Goal: Task Accomplishment & Management: Use online tool/utility

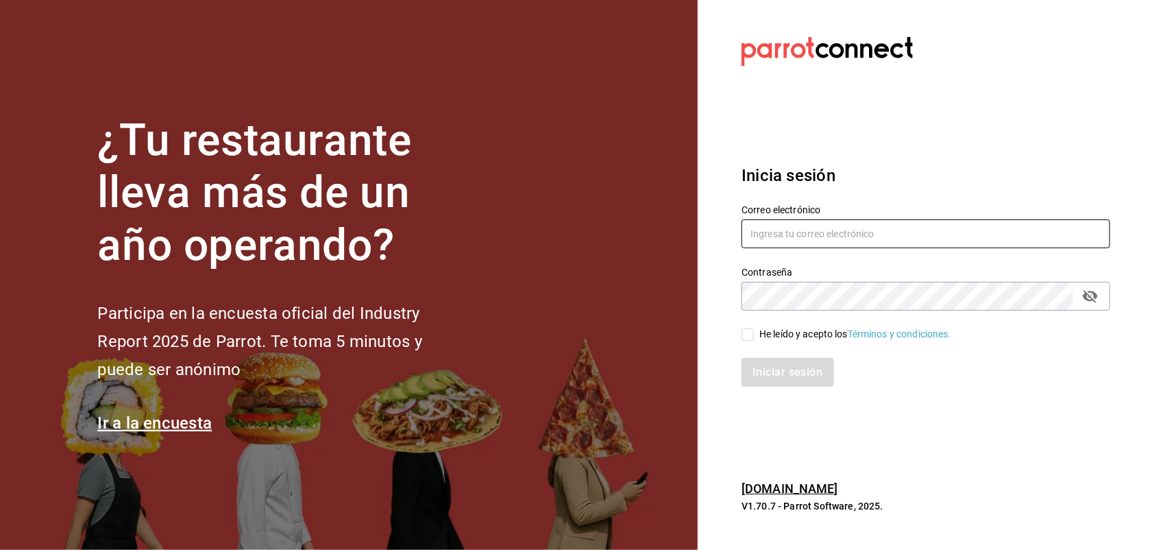
type input "antonio.hernandez@grupocosteno.com"
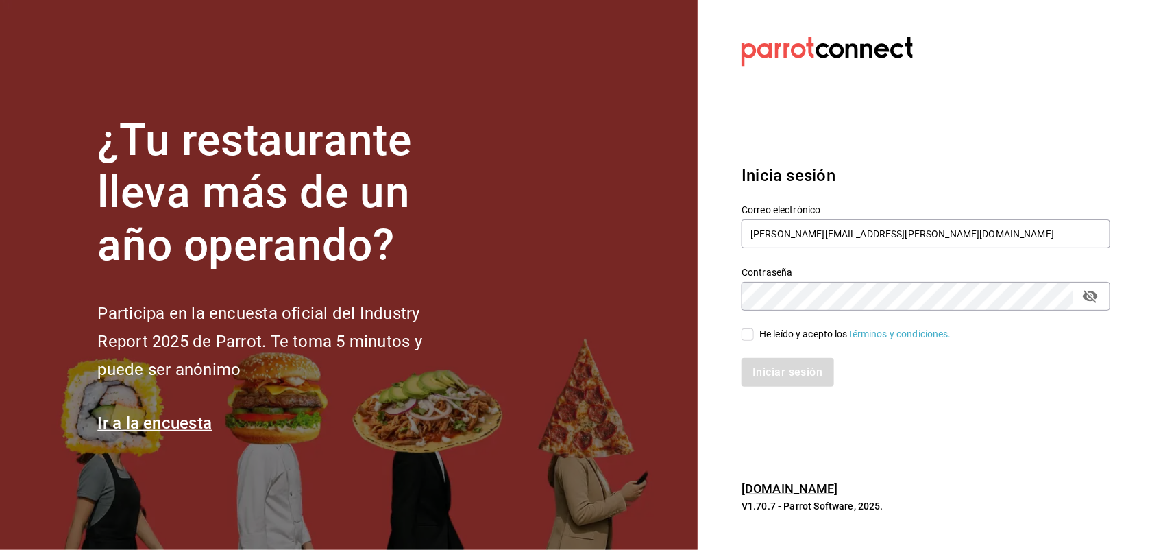
click at [749, 327] on label "He leído y acepto los Términos y condiciones." at bounding box center [847, 334] width 210 height 14
click at [749, 328] on input "He leído y acepto los Términos y condiciones." at bounding box center [748, 334] width 12 height 12
checkbox input "true"
click at [768, 365] on button "Iniciar sesión" at bounding box center [788, 372] width 93 height 29
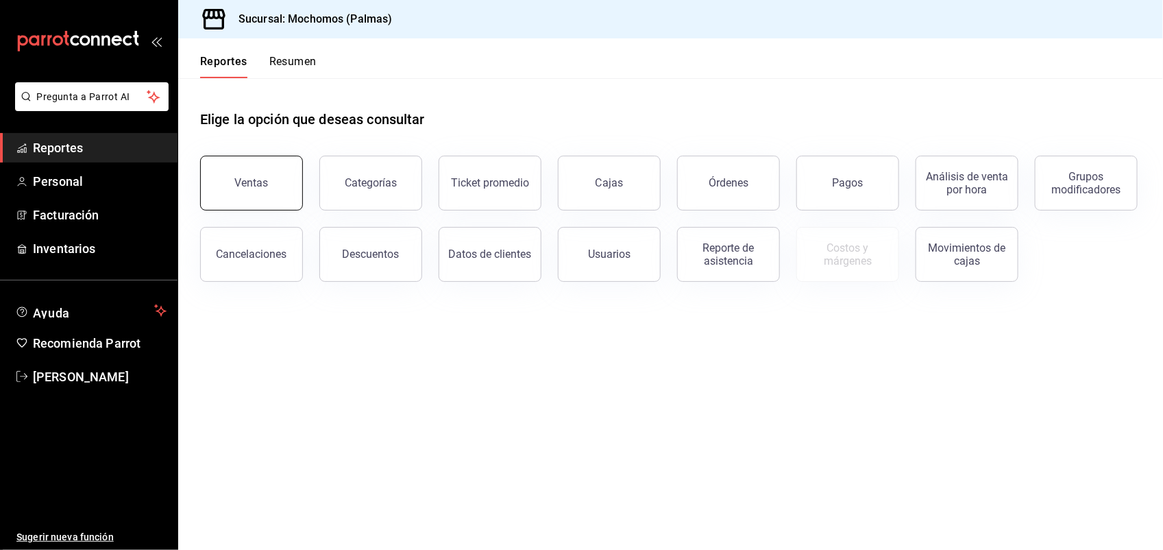
click at [255, 165] on button "Ventas" at bounding box center [251, 183] width 103 height 55
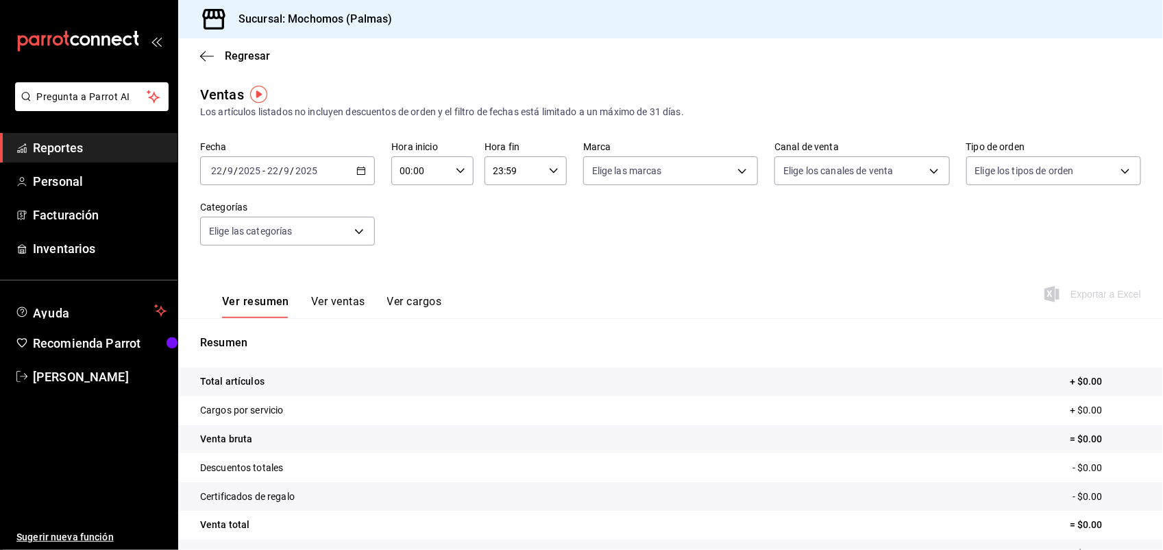
click at [347, 169] on div "[DATE] [DATE] - [DATE] [DATE]" at bounding box center [287, 170] width 175 height 29
click at [356, 168] on icon "button" at bounding box center [361, 171] width 10 height 10
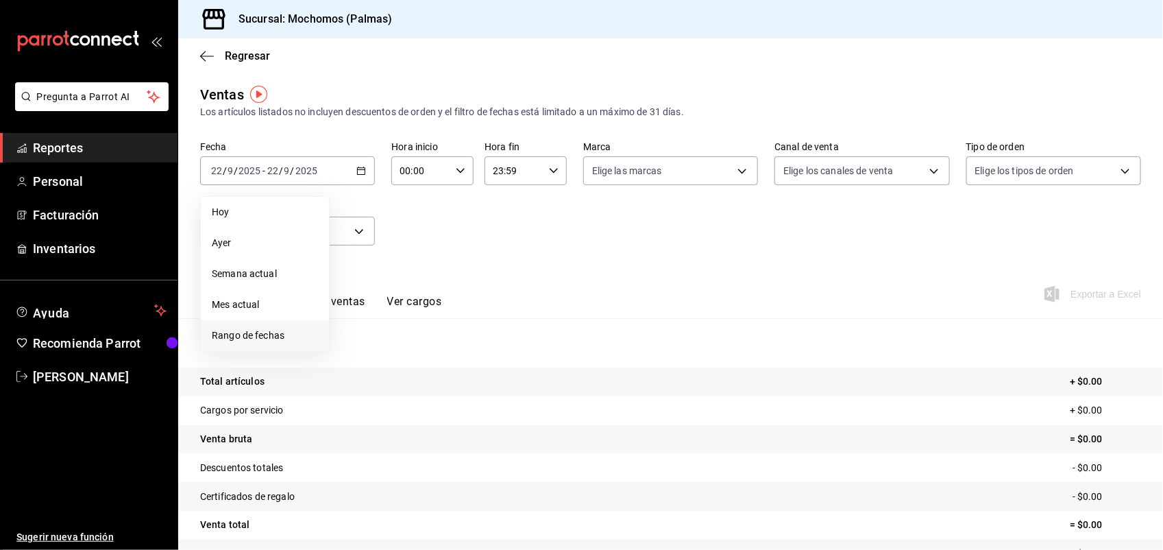
click at [282, 328] on span "Rango de fechas" at bounding box center [265, 335] width 106 height 14
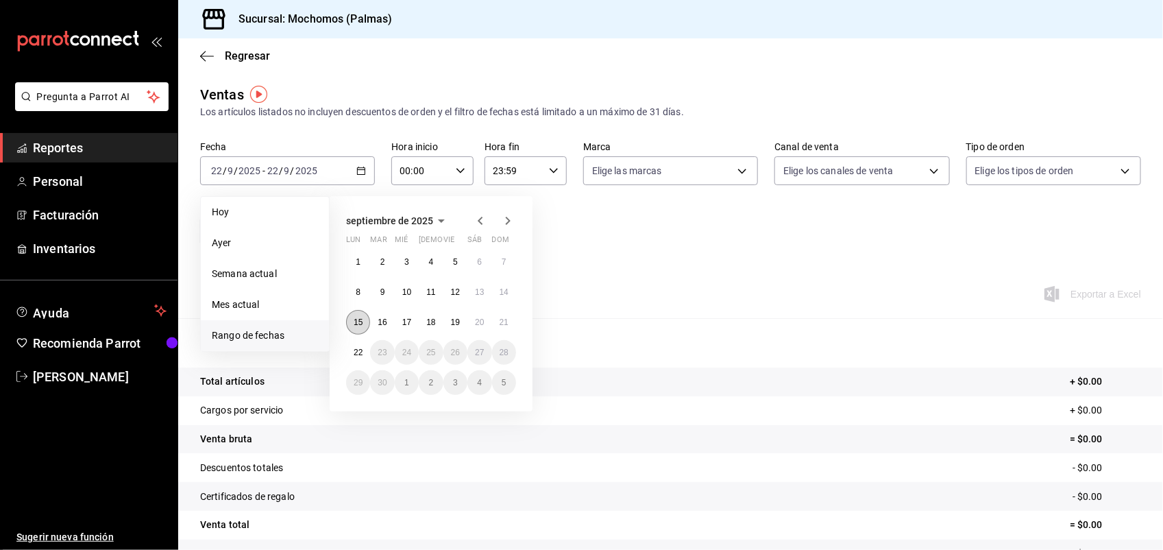
click at [355, 320] on abbr "15" at bounding box center [358, 322] width 9 height 10
click at [357, 344] on button "22" at bounding box center [358, 352] width 24 height 25
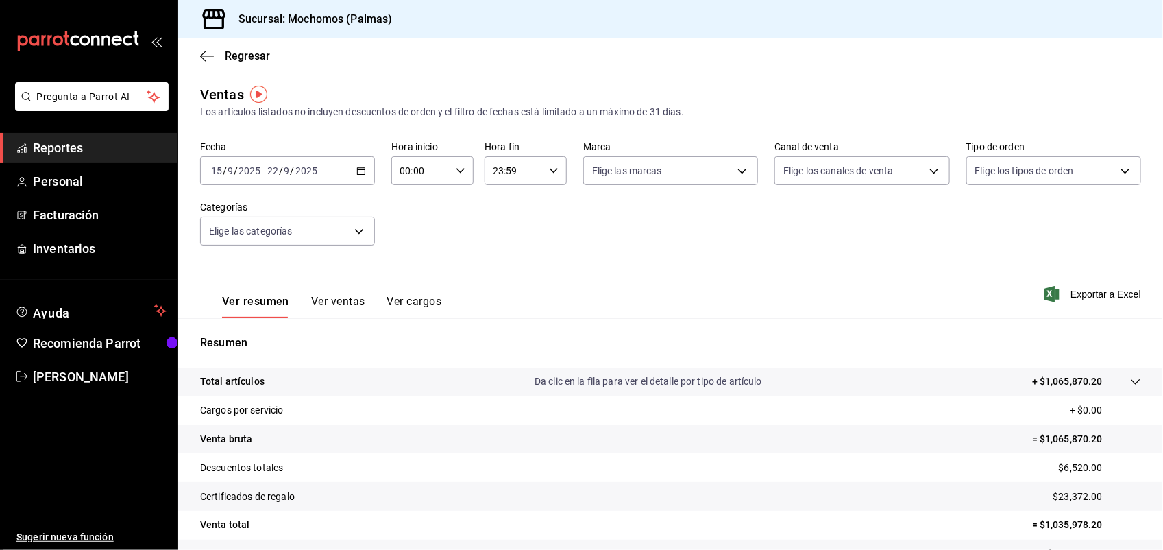
click at [457, 168] on icon "button" at bounding box center [461, 171] width 10 height 10
click at [413, 293] on button "03" at bounding box center [409, 304] width 35 height 27
type input "03:00"
click at [406, 262] on span "05" at bounding box center [409, 267] width 19 height 11
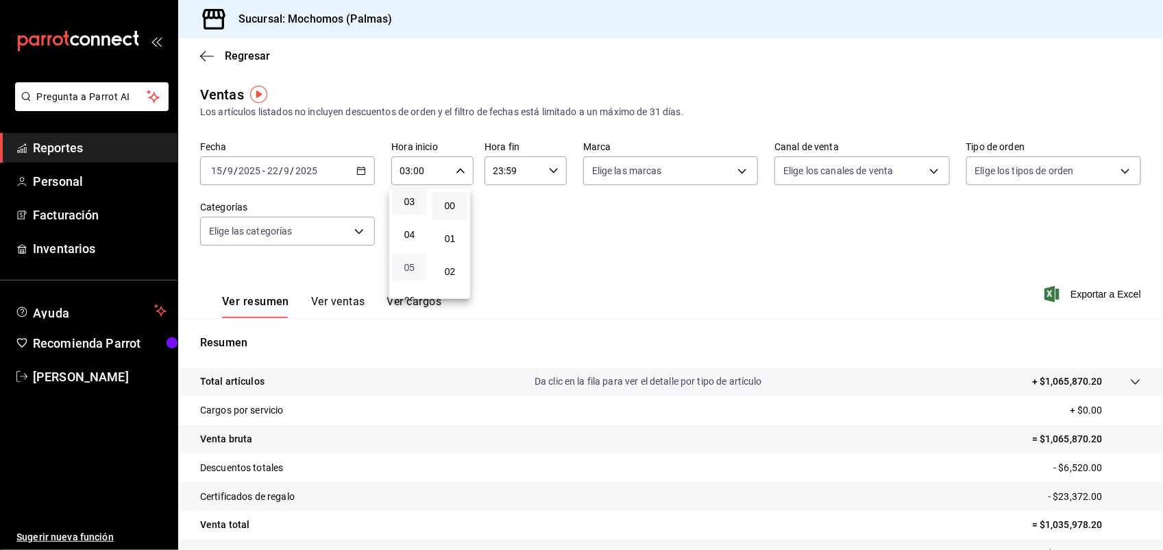
type input "05:00"
click at [546, 167] on div at bounding box center [581, 275] width 1163 height 550
click at [549, 167] on icon "button" at bounding box center [554, 171] width 10 height 10
click at [504, 195] on button "20" at bounding box center [501, 200] width 35 height 27
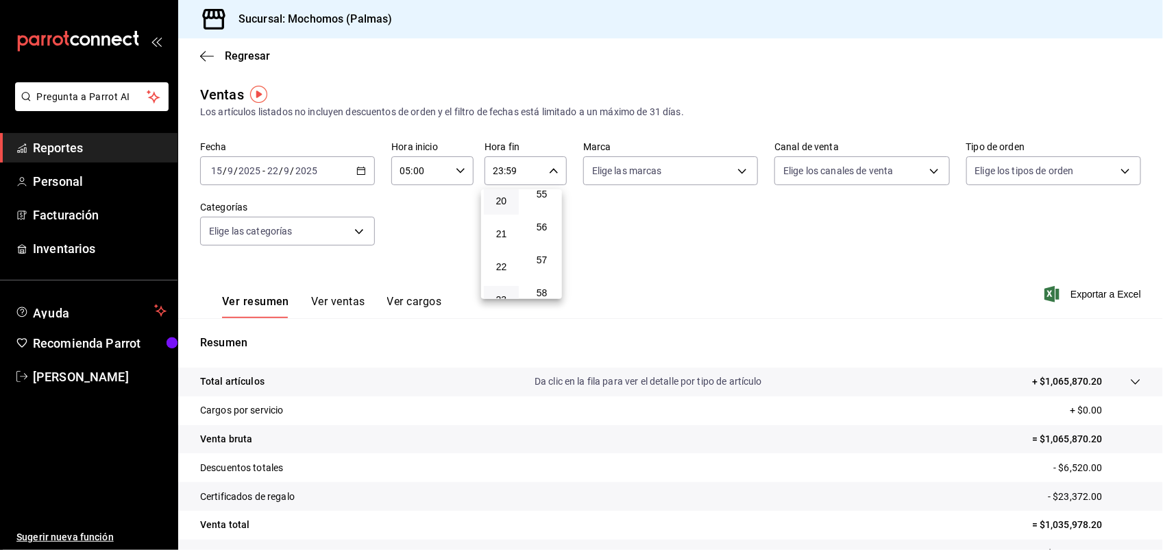
type input "20:59"
click at [504, 195] on span "05" at bounding box center [501, 198] width 19 height 11
click at [539, 213] on button "56" at bounding box center [541, 226] width 35 height 27
type input "05:56"
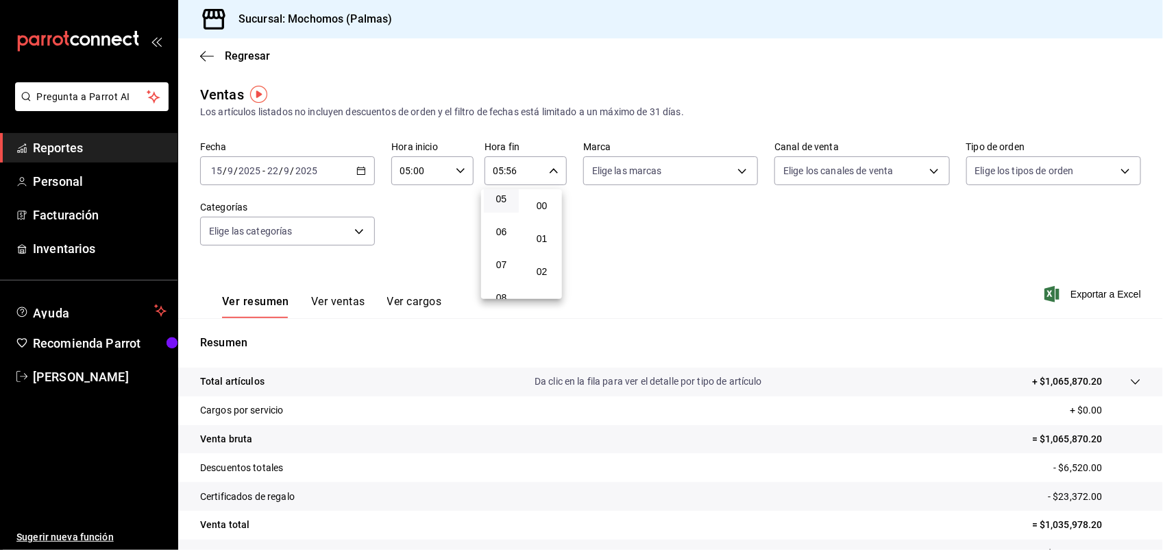
click at [539, 192] on button "00" at bounding box center [541, 205] width 35 height 27
type input "05:00"
click at [619, 218] on div at bounding box center [581, 275] width 1163 height 550
click at [1062, 293] on span "Exportar a Excel" at bounding box center [1094, 294] width 94 height 16
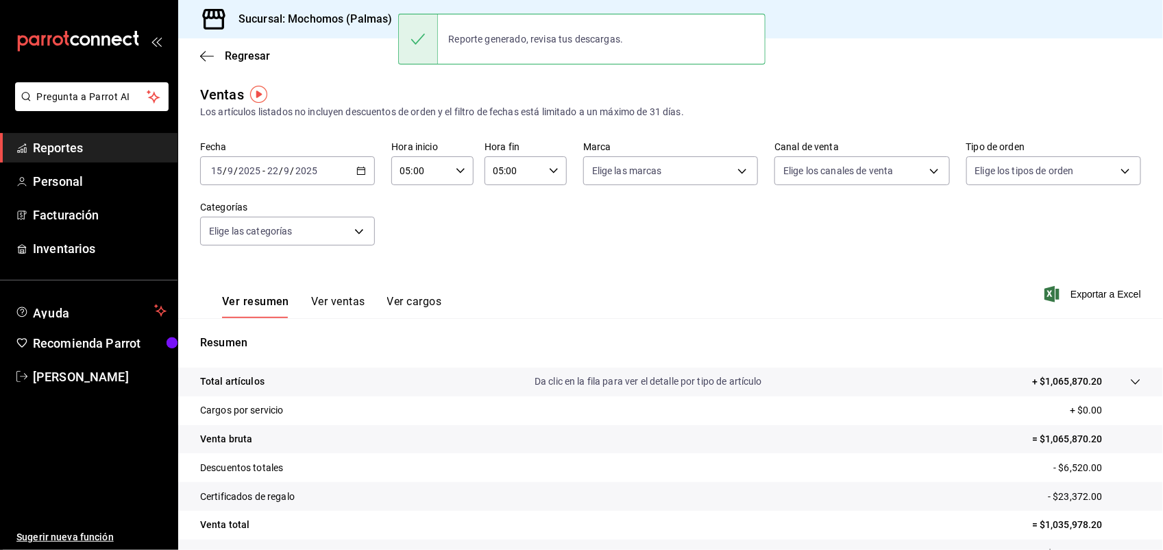
click at [88, 148] on span "Reportes" at bounding box center [100, 147] width 134 height 19
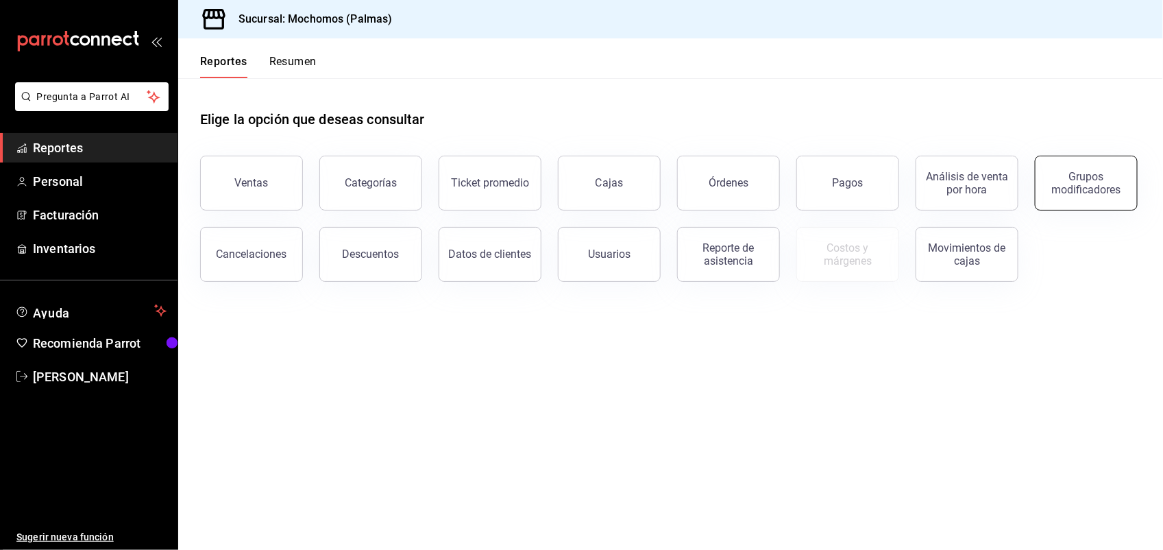
click at [1056, 180] on div "Grupos modificadores" at bounding box center [1086, 183] width 85 height 26
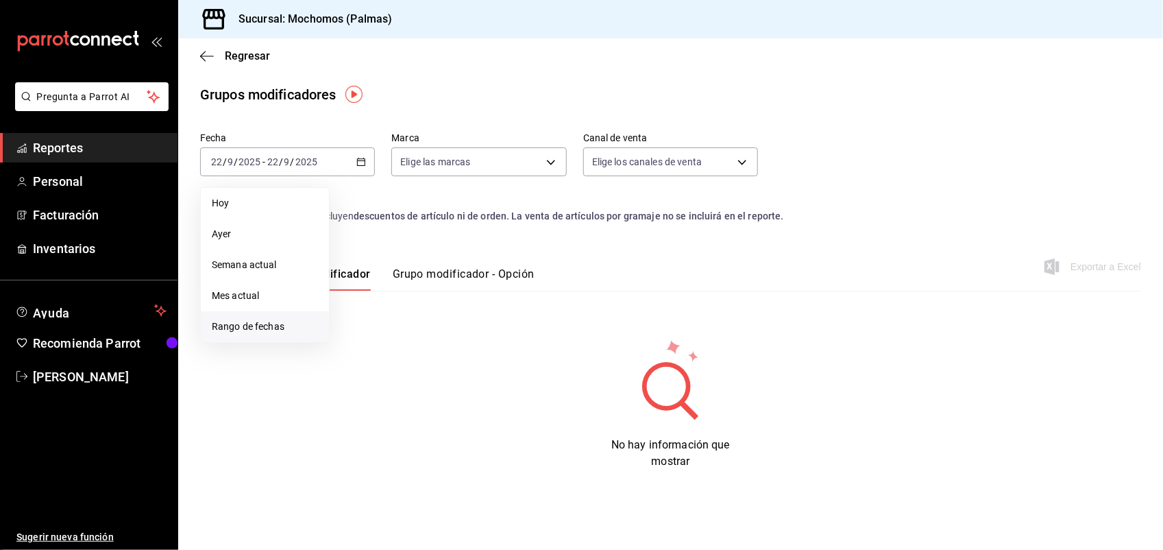
click at [298, 324] on span "Rango de fechas" at bounding box center [265, 326] width 106 height 14
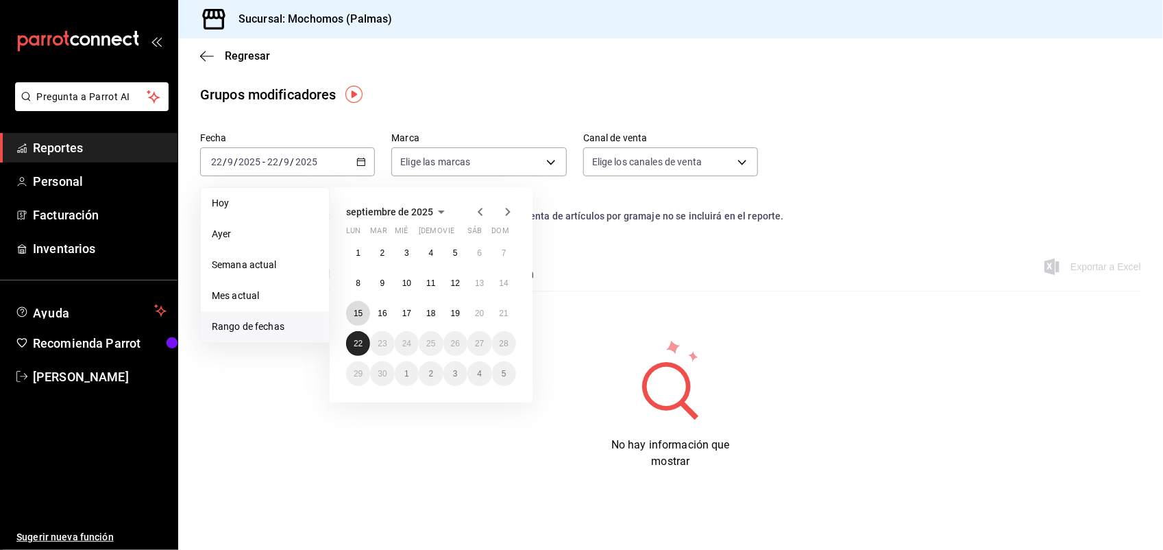
drag, startPoint x: 354, startPoint y: 314, endPoint x: 355, endPoint y: 341, distance: 27.4
click at [355, 341] on div "1 2 3 4 5 6 7 8 9 10 11 12 13 14 15 16 17 18 19 20 21 22 23 24 25 26 27 28 29 3…" at bounding box center [431, 313] width 170 height 145
drag, startPoint x: 356, startPoint y: 309, endPoint x: 345, endPoint y: 339, distance: 32.3
click at [346, 339] on div "1 2 3 4 5 6 7 8 9 10 11 12 13 14 15 16 17 18 19 20 21 22 23 24 25 26 27 28 29 3…" at bounding box center [431, 313] width 170 height 145
click at [364, 341] on button "22" at bounding box center [358, 343] width 24 height 25
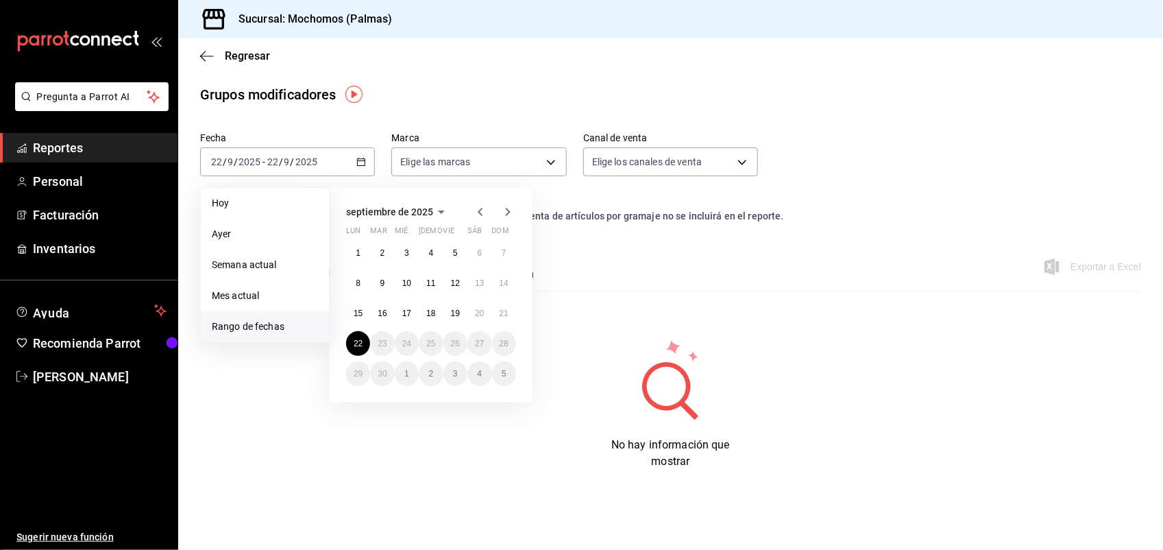
click at [312, 426] on div "No hay información que mostrar" at bounding box center [670, 404] width 941 height 132
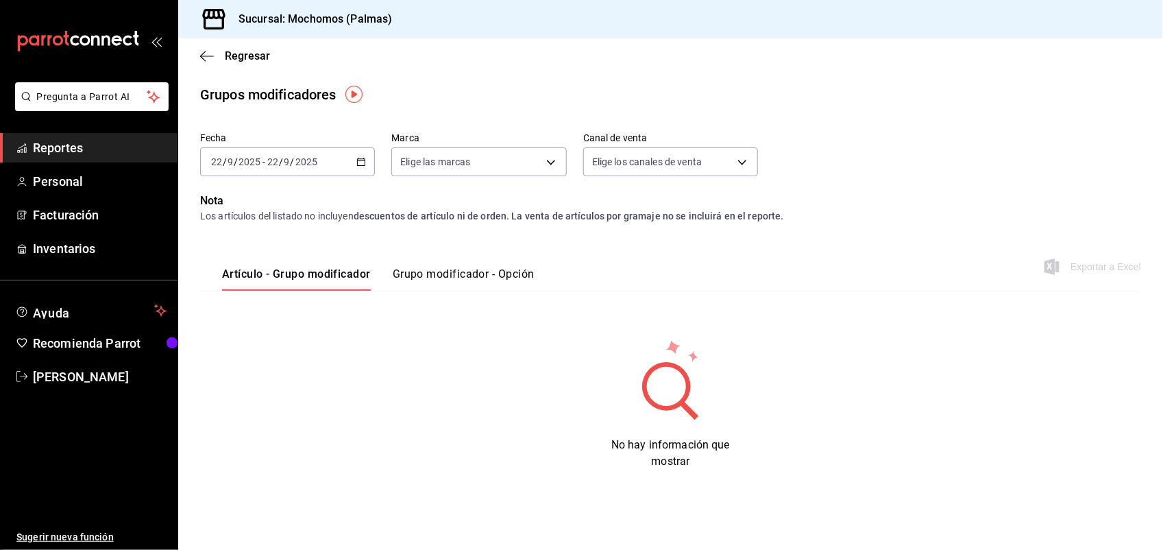
click at [360, 168] on div "[DATE] [DATE] - [DATE] [DATE]" at bounding box center [287, 161] width 175 height 29
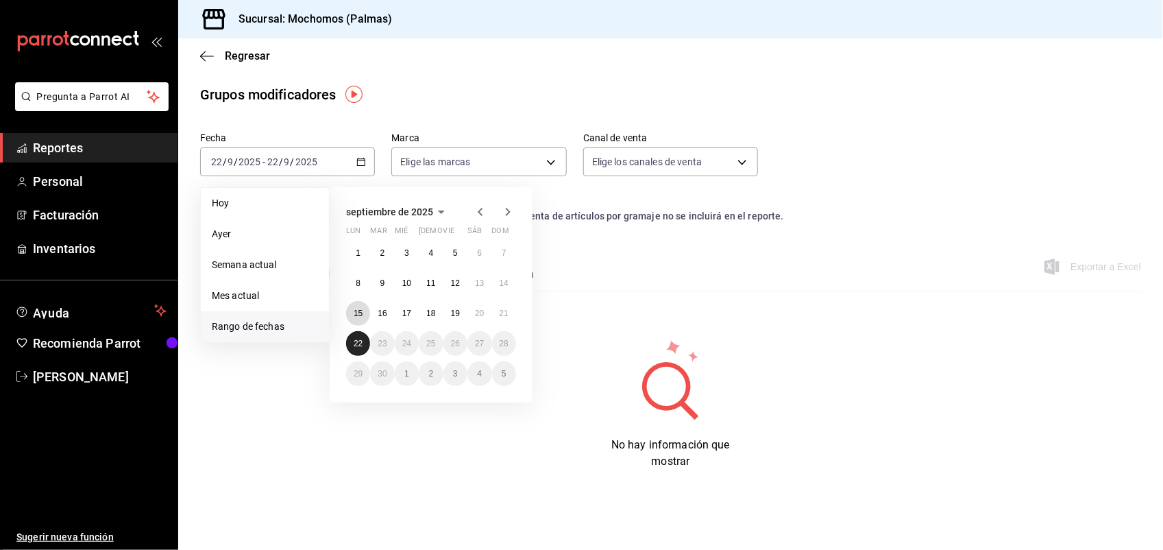
drag, startPoint x: 361, startPoint y: 307, endPoint x: 361, endPoint y: 337, distance: 29.5
click at [361, 337] on div "1 2 3 4 5 6 7 8 9 10 11 12 13 14 15 16 17 18 19 20 21 22 23 24 25 26 27 28 29 3…" at bounding box center [431, 313] width 170 height 145
click at [361, 337] on button "22" at bounding box center [358, 343] width 24 height 25
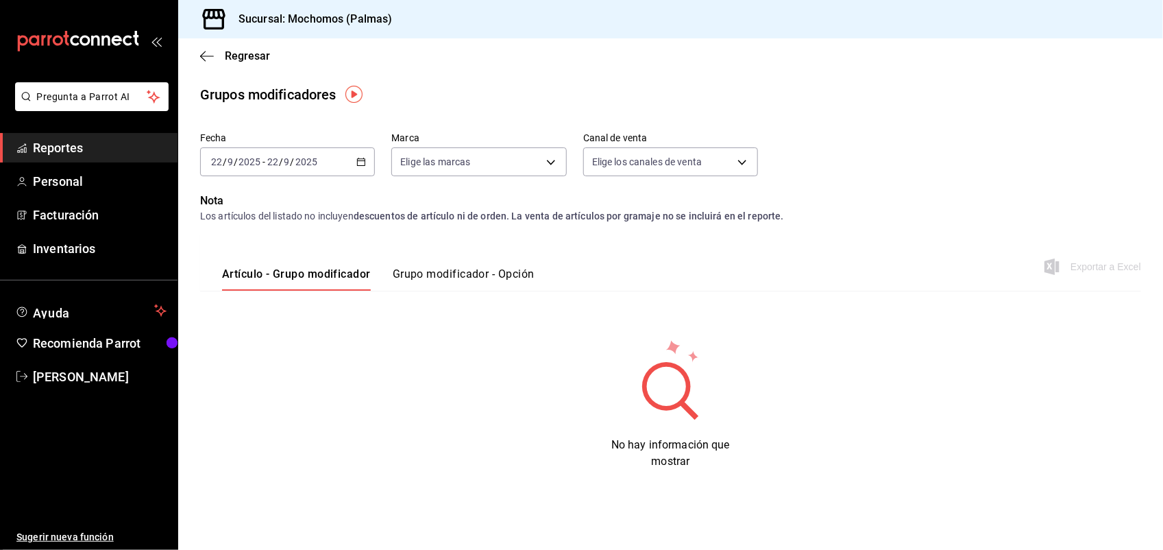
click at [362, 158] on icon "button" at bounding box center [361, 162] width 10 height 10
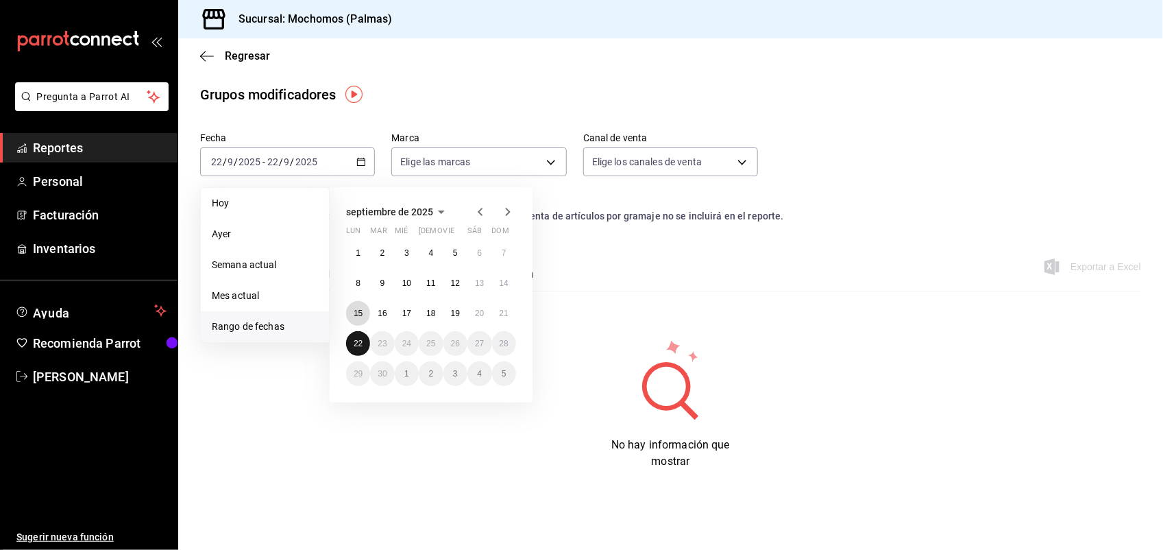
drag, startPoint x: 362, startPoint y: 316, endPoint x: 359, endPoint y: 338, distance: 22.2
click at [359, 338] on div "1 2 3 4 5 6 7 8 9 10 11 12 13 14 15 16 17 18 19 20 21 22 23 24 25 26 27 28 29 3…" at bounding box center [431, 313] width 170 height 145
click at [354, 308] on abbr "15" at bounding box center [358, 313] width 9 height 10
drag, startPoint x: 354, startPoint y: 307, endPoint x: 363, endPoint y: 341, distance: 35.4
click at [363, 341] on div "1 2 3 4 5 6 7 8 9 10 11 12 13 14 15 16 17 18 19 20 21 22 23 24 25 26 27 28 29 3…" at bounding box center [431, 313] width 170 height 145
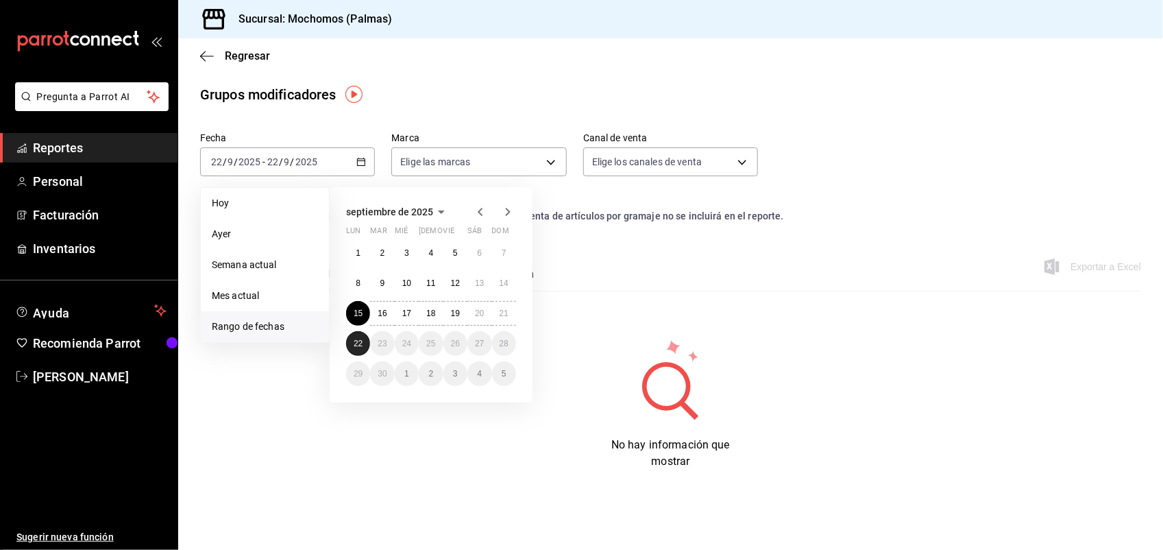
click at [363, 344] on button "22" at bounding box center [358, 343] width 24 height 25
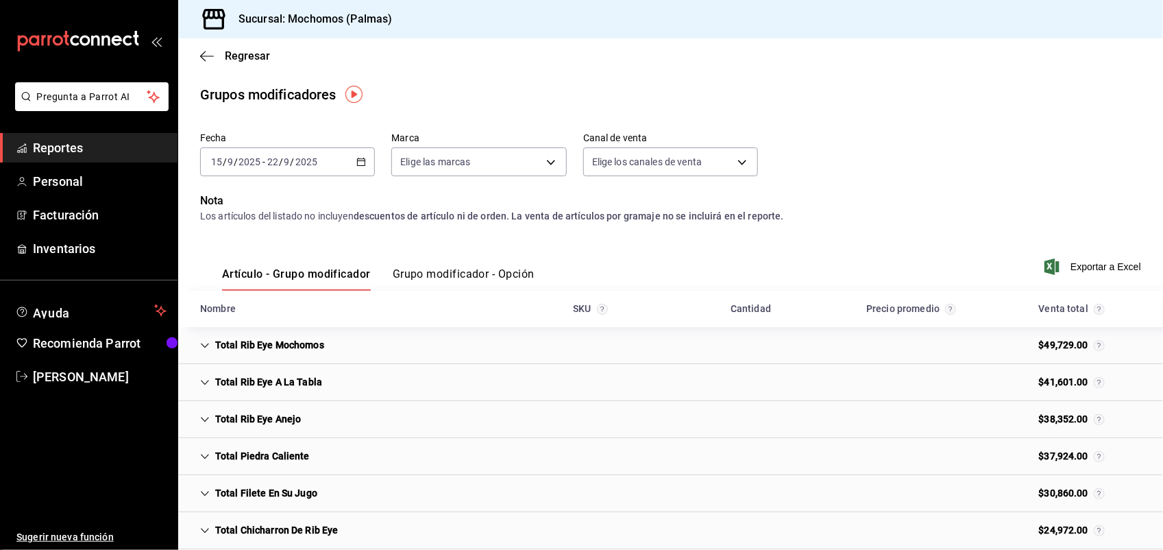
click at [484, 275] on button "Grupo modificador - Opción" at bounding box center [464, 278] width 142 height 23
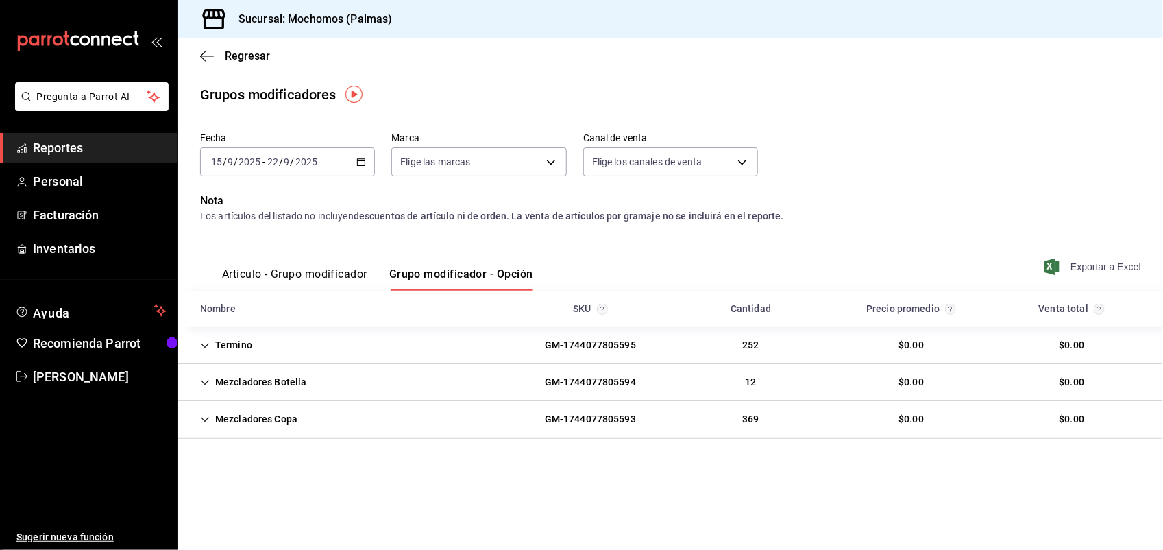
click at [1095, 264] on span "Exportar a Excel" at bounding box center [1094, 266] width 94 height 16
